Goal: Transaction & Acquisition: Purchase product/service

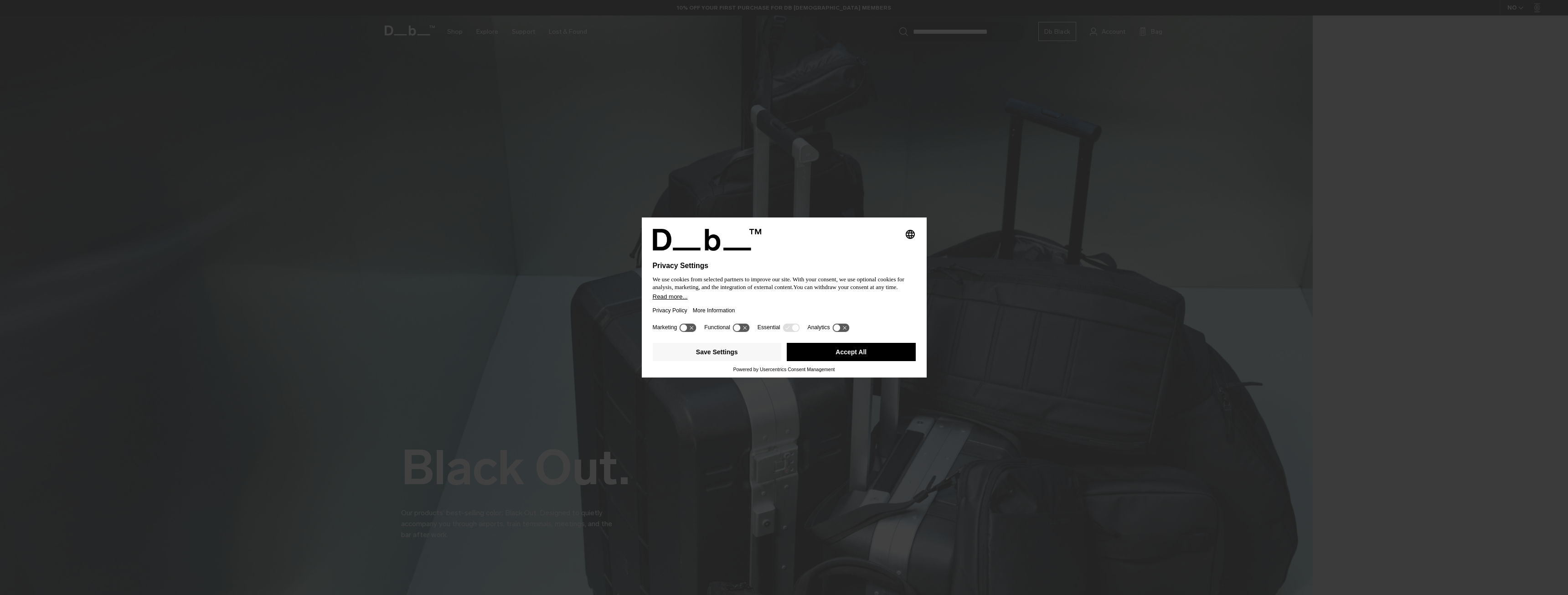
click at [860, 251] on div at bounding box center [784, 256] width 263 height 11
click at [685, 327] on icon at bounding box center [684, 327] width 7 height 7
click at [685, 327] on icon at bounding box center [688, 328] width 17 height 9
click at [721, 355] on button "Save Settings" at bounding box center [717, 352] width 129 height 18
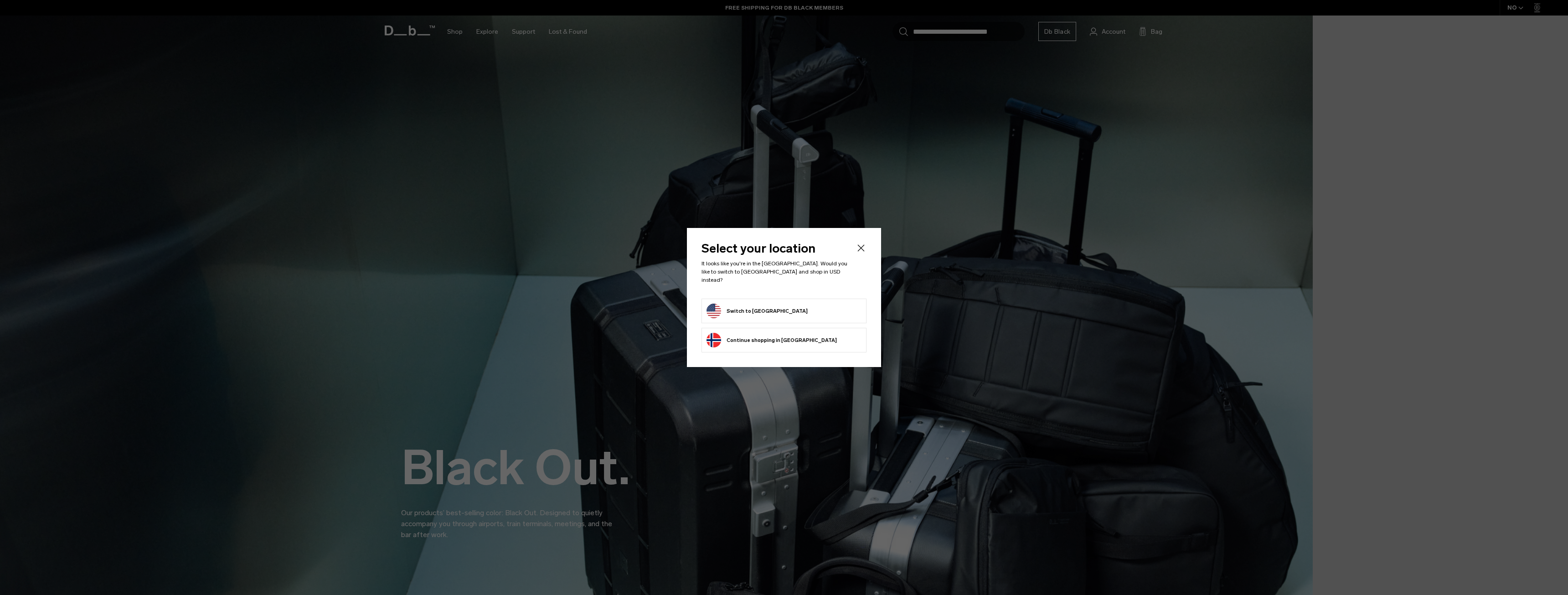
click at [733, 334] on button "Continue browsing Norway store Continue shopping in Norway" at bounding box center [772, 340] width 130 height 15
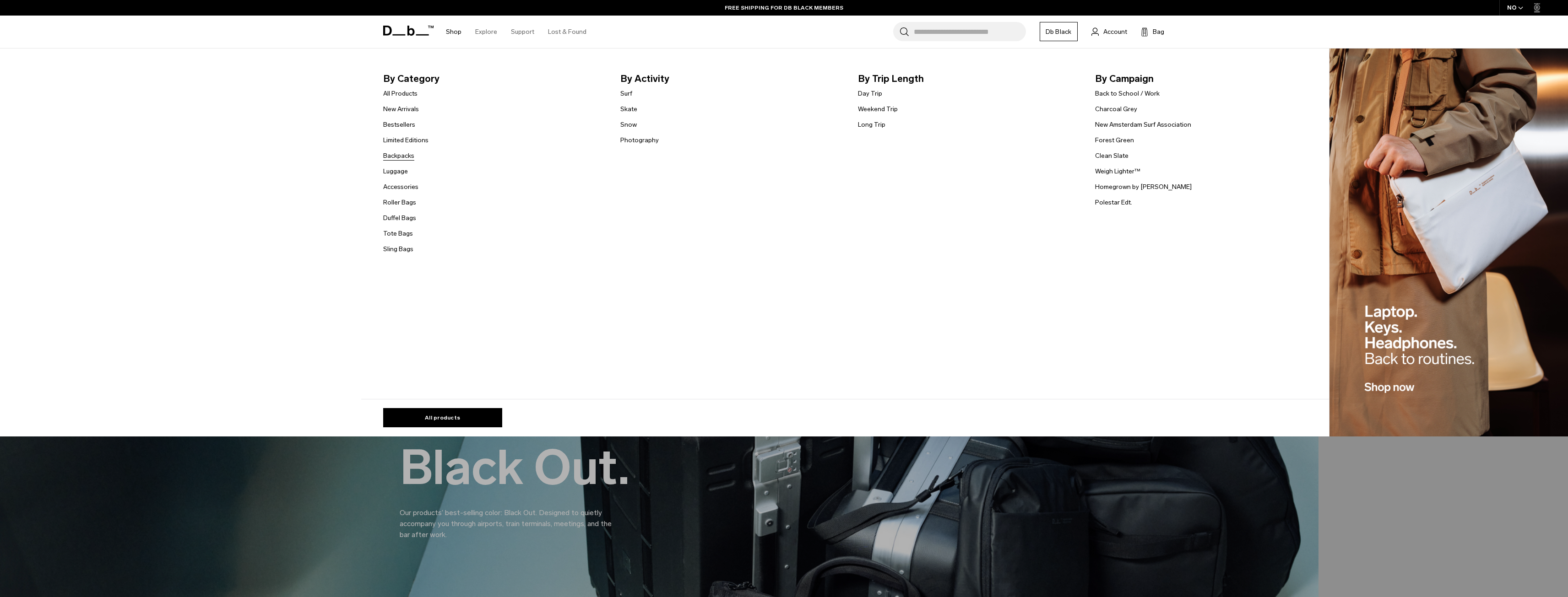
click at [401, 157] on link "Backpacks" at bounding box center [399, 156] width 31 height 10
